Goal: Task Accomplishment & Management: Use online tool/utility

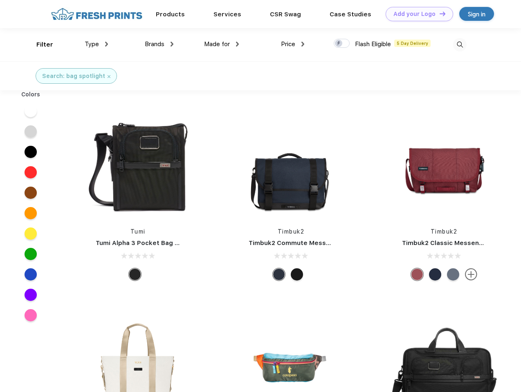
scroll to position [0, 0]
click at [416, 14] on link "Add your Logo Design Tool" at bounding box center [418, 14] width 67 height 14
click at [0, 0] on div "Design Tool" at bounding box center [0, 0] width 0 height 0
click at [439, 13] on link "Add your Logo Design Tool" at bounding box center [418, 14] width 67 height 14
click at [39, 45] on div "Filter" at bounding box center [44, 44] width 17 height 9
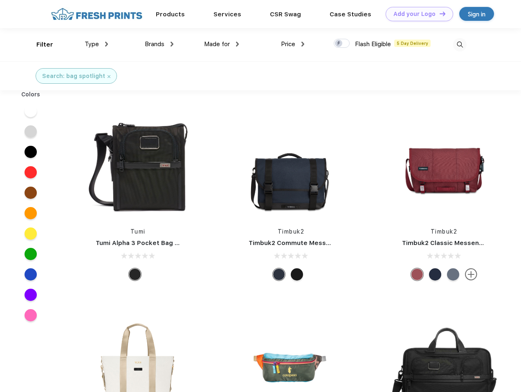
click at [96, 44] on span "Type" at bounding box center [92, 43] width 14 height 7
click at [159, 44] on span "Brands" at bounding box center [155, 43] width 20 height 7
click at [222, 44] on span "Made for" at bounding box center [217, 43] width 26 height 7
click at [293, 44] on span "Price" at bounding box center [288, 43] width 14 height 7
click at [342, 44] on div at bounding box center [341, 43] width 16 height 9
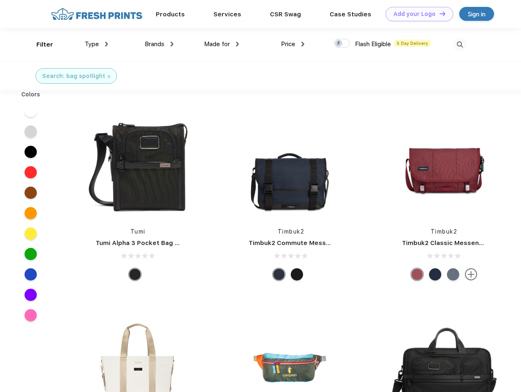
click at [339, 44] on input "checkbox" at bounding box center [335, 40] width 5 height 5
click at [459, 45] on img at bounding box center [459, 44] width 13 height 13
